Goal: Navigation & Orientation: Find specific page/section

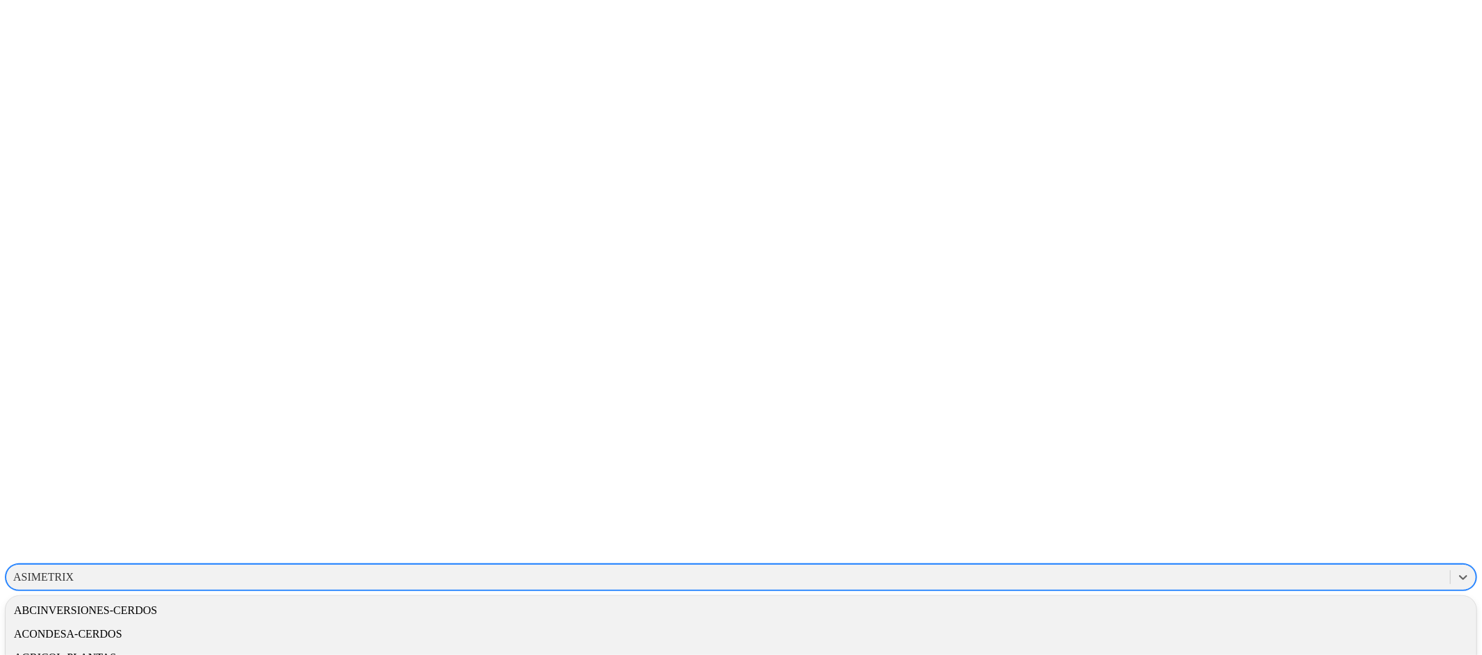
click at [74, 571] on div "ASIMETRIX" at bounding box center [43, 577] width 60 height 13
click at [1216, 634] on div "ALIMENTOSCARNICOS" at bounding box center [741, 646] width 1470 height 24
